Goal: Task Accomplishment & Management: Manage account settings

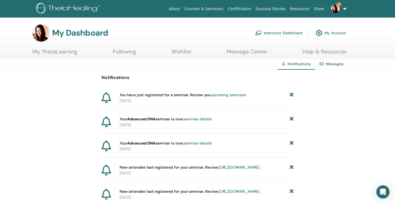
click at [274, 34] on link "Instructor Dashboard" at bounding box center [278, 33] width 47 height 12
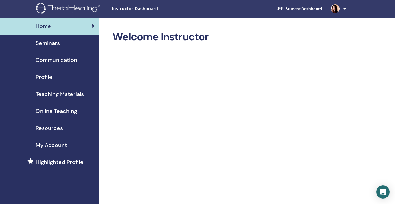
click at [46, 78] on span "Profile" at bounding box center [44, 77] width 17 height 8
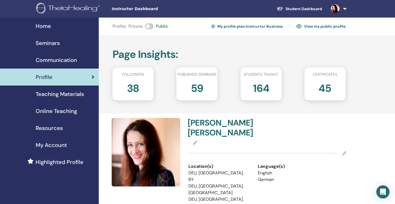
click at [153, 143] on img at bounding box center [146, 152] width 69 height 69
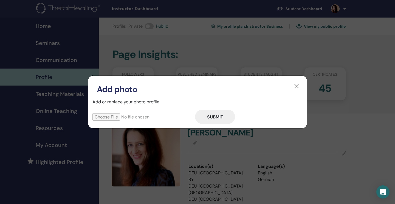
click at [113, 117] on input "file" at bounding box center [143, 116] width 103 height 7
type input "**********"
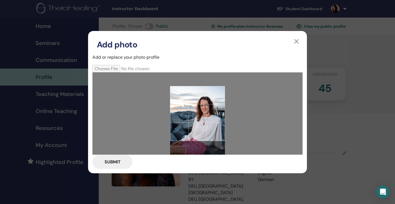
drag, startPoint x: 201, startPoint y: 107, endPoint x: 191, endPoint y: 125, distance: 20.3
click at [191, 125] on div at bounding box center [197, 113] width 55 height 55
drag, startPoint x: 205, startPoint y: 127, endPoint x: 182, endPoint y: 127, distance: 23.0
click at [182, 127] on div at bounding box center [197, 113] width 55 height 55
click at [298, 41] on button "button" at bounding box center [296, 41] width 9 height 9
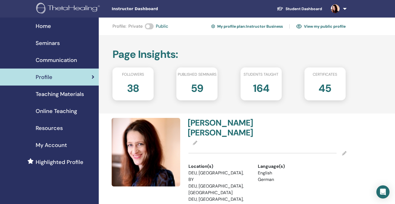
click at [156, 144] on img at bounding box center [146, 152] width 69 height 69
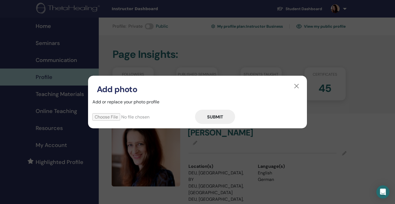
click at [109, 118] on input "file" at bounding box center [143, 116] width 103 height 7
type input "**********"
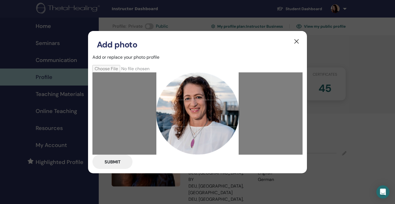
click at [297, 41] on button "button" at bounding box center [296, 41] width 9 height 9
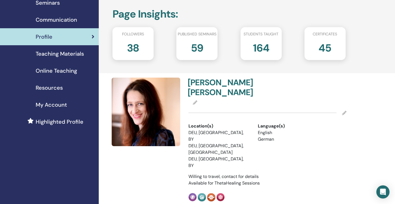
scroll to position [39, 0]
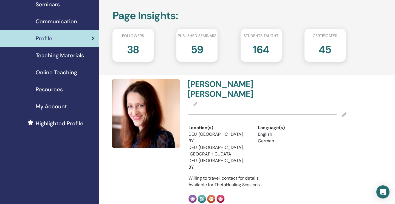
click at [150, 114] on img at bounding box center [146, 113] width 69 height 69
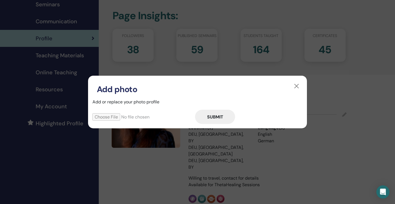
click at [123, 117] on input "file" at bounding box center [143, 116] width 103 height 7
type input "**********"
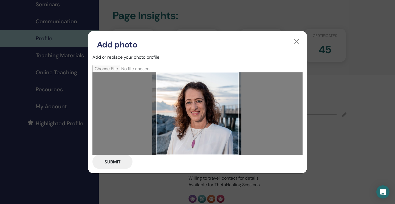
drag, startPoint x: 203, startPoint y: 122, endPoint x: 202, endPoint y: 114, distance: 8.3
click at [202, 114] on div at bounding box center [197, 113] width 82 height 82
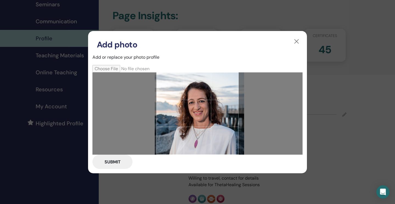
drag, startPoint x: 202, startPoint y: 114, endPoint x: 205, endPoint y: 116, distance: 3.3
click at [205, 116] on div at bounding box center [197, 113] width 82 height 82
click at [104, 161] on button "Submit" at bounding box center [112, 162] width 40 height 14
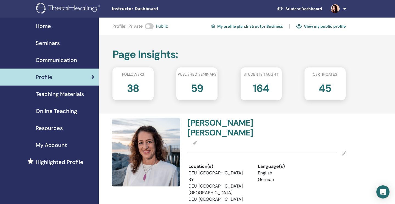
scroll to position [0, 0]
click at [51, 146] on span "My Account" at bounding box center [51, 145] width 31 height 8
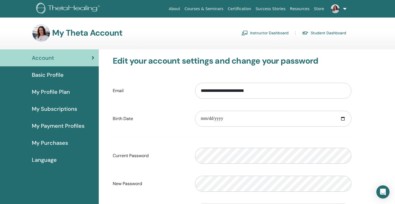
click at [53, 108] on span "My Subscriptions" at bounding box center [54, 109] width 45 height 8
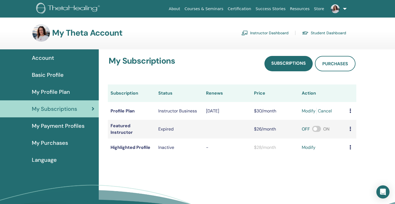
click at [302, 110] on link "modify" at bounding box center [309, 111] width 14 height 7
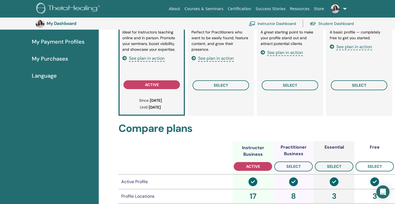
scroll to position [27, 0]
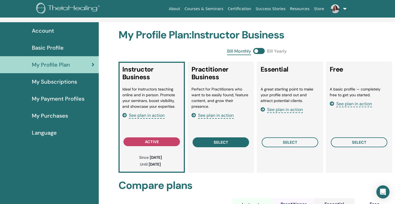
click at [217, 141] on span "select" at bounding box center [221, 142] width 15 height 4
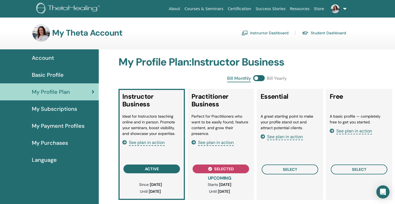
scroll to position [0, 0]
click at [61, 92] on span "My Profile Plan" at bounding box center [51, 92] width 38 height 8
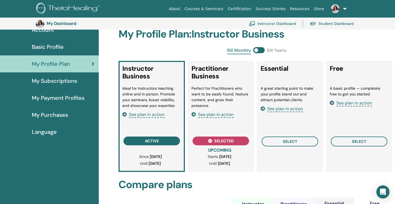
scroll to position [32, 0]
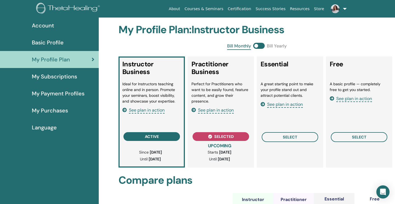
click at [219, 112] on span "See plan in action" at bounding box center [216, 110] width 36 height 6
click at [65, 59] on span "My Profile Plan" at bounding box center [51, 59] width 38 height 8
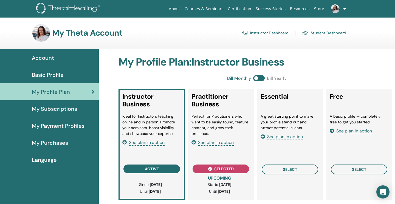
click at [62, 109] on span "My Subscriptions" at bounding box center [54, 109] width 45 height 8
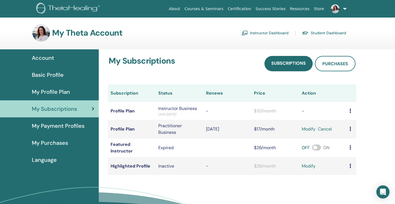
click at [69, 126] on span "My Payment Profiles" at bounding box center [58, 126] width 53 height 8
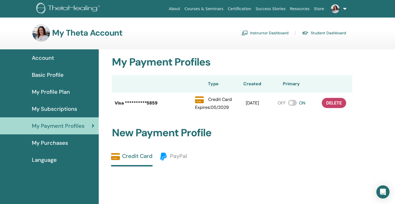
click at [58, 145] on span "My Purchases" at bounding box center [50, 143] width 36 height 8
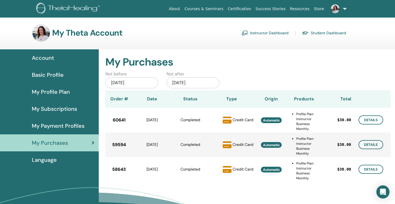
click at [67, 109] on span "My Subscriptions" at bounding box center [54, 109] width 45 height 8
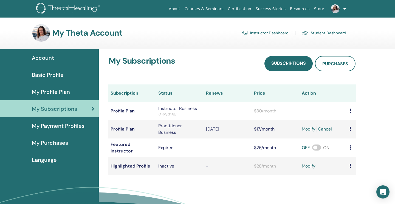
click at [48, 125] on span "My Payment Profiles" at bounding box center [58, 126] width 53 height 8
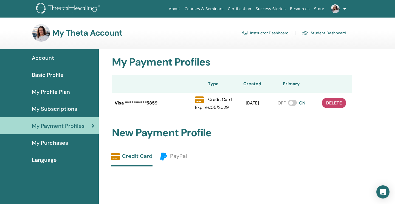
click at [47, 110] on span "My Subscriptions" at bounding box center [54, 109] width 45 height 8
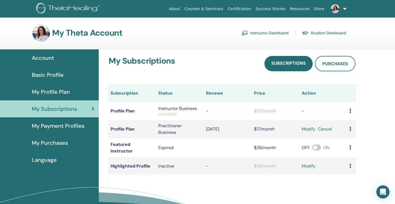
click at [50, 92] on span "My Profile Plan" at bounding box center [51, 92] width 38 height 8
